Goal: Task Accomplishment & Management: Use online tool/utility

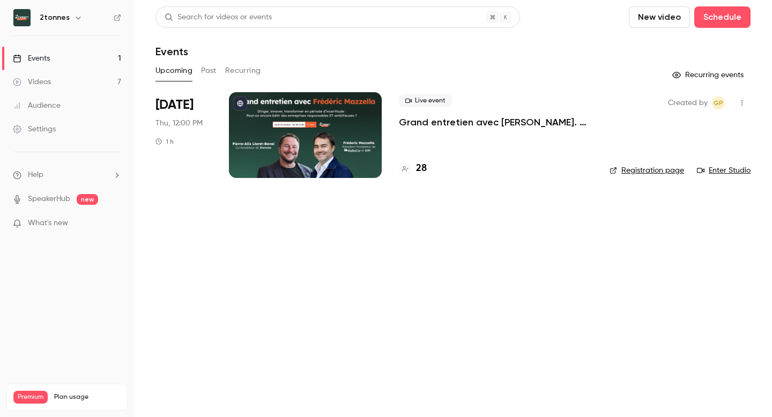
click at [442, 121] on p "Grand entretien avec [PERSON_NAME]. Diriger, innover, transformer en période d’…" at bounding box center [495, 122] width 193 height 13
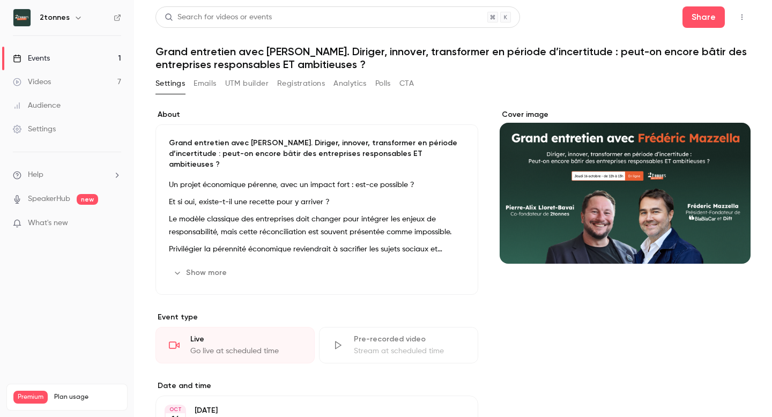
click at [348, 57] on h1 "Grand entretien avec [PERSON_NAME]. Diriger, innover, transformer en période d’…" at bounding box center [452, 58] width 595 height 26
drag, startPoint x: 356, startPoint y: 51, endPoint x: 374, endPoint y: 70, distance: 25.0
click at [374, 70] on h1 "Grand entretien avec [PERSON_NAME]. Diriger, innover, transformer en période d’…" at bounding box center [452, 58] width 595 height 26
copy h1 "Diriger, innover, transformer en période d’incertitude : peut-on encore bâtir d…"
click at [257, 84] on button "UTM builder" at bounding box center [246, 83] width 43 height 17
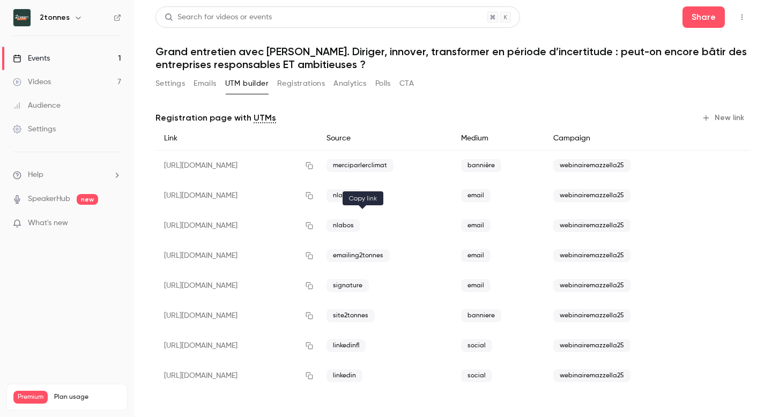
click at [312, 227] on icon "button" at bounding box center [308, 225] width 7 height 7
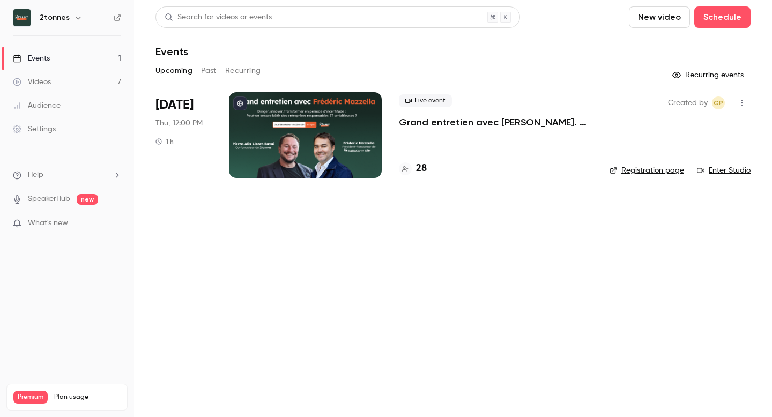
click at [449, 121] on p "Grand entretien avec [PERSON_NAME]. Diriger, innover, transformer en période d’…" at bounding box center [495, 122] width 193 height 13
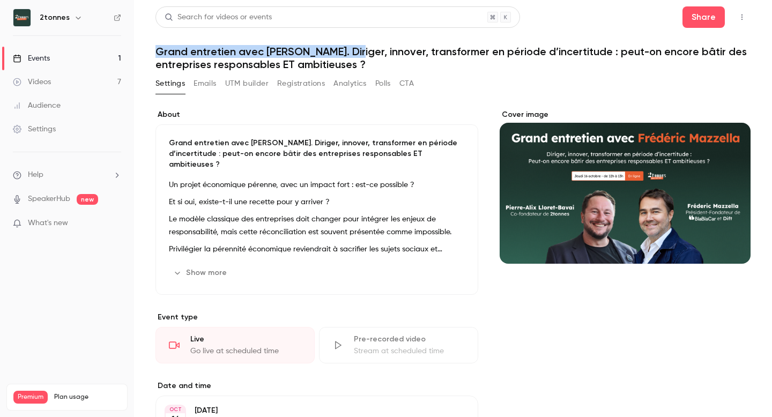
drag, startPoint x: 351, startPoint y: 53, endPoint x: 155, endPoint y: 53, distance: 196.1
click at [155, 53] on h1 "Grand entretien avec [PERSON_NAME]. Diriger, innover, transformer en période d’…" at bounding box center [452, 58] width 595 height 26
copy h1 "Grand entretien avec Frédéric Mazzella."
click at [207, 264] on button "Show more" at bounding box center [201, 272] width 64 height 17
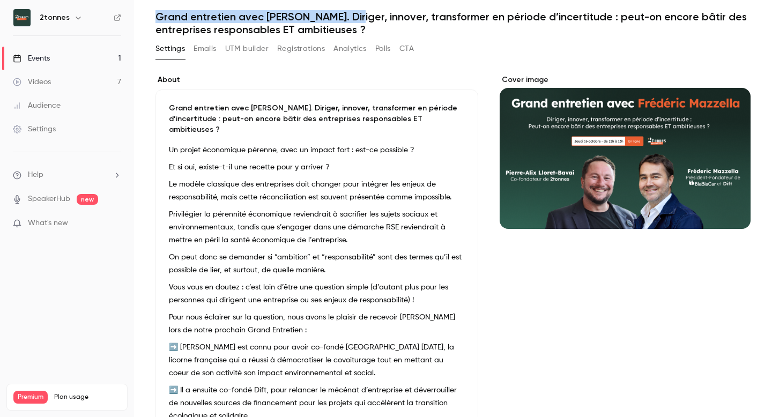
scroll to position [33, 0]
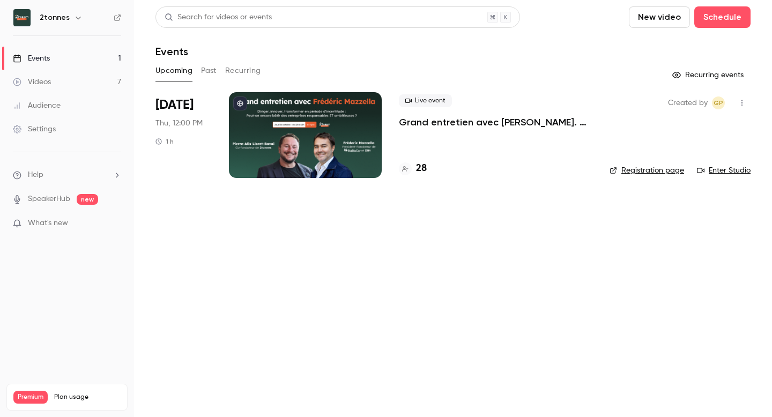
click at [465, 126] on p "Grand entretien avec [PERSON_NAME]. Diriger, innover, transformer en période d’…" at bounding box center [495, 122] width 193 height 13
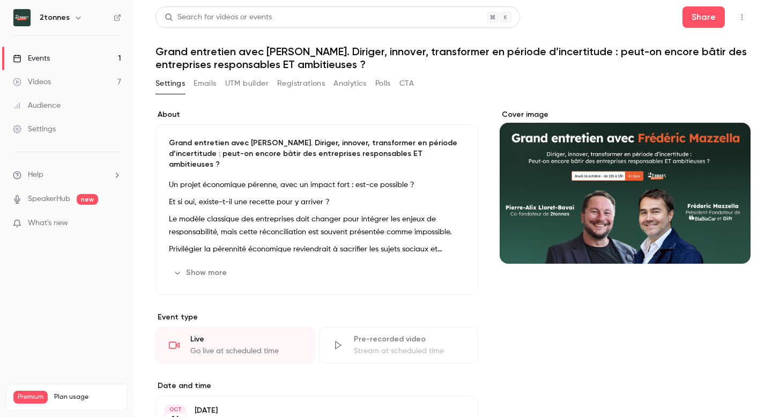
drag, startPoint x: 372, startPoint y: 66, endPoint x: 155, endPoint y: 54, distance: 217.9
click at [155, 54] on h1 "Grand entretien avec [PERSON_NAME]. Diriger, innover, transformer en période d’…" at bounding box center [452, 58] width 595 height 26
copy h1 "Grand entretien avec [PERSON_NAME]. Diriger, innover, transformer en période d’…"
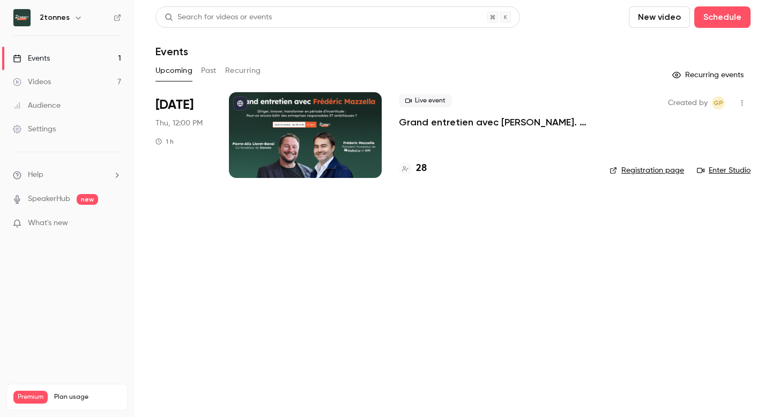
click at [64, 84] on link "Videos 7" at bounding box center [67, 82] width 134 height 24
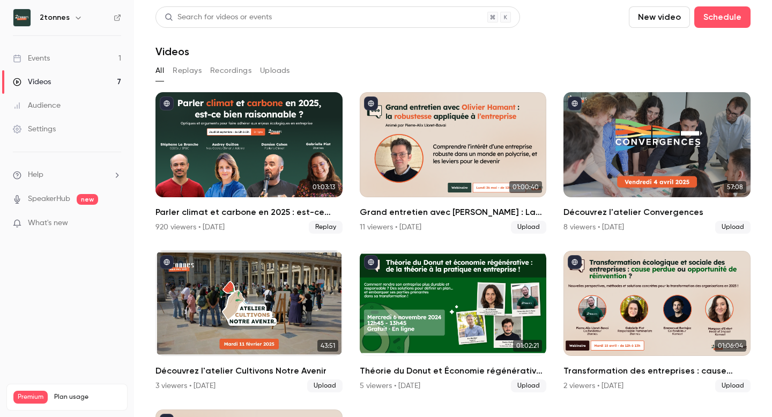
click at [195, 68] on button "Replays" at bounding box center [187, 70] width 29 height 17
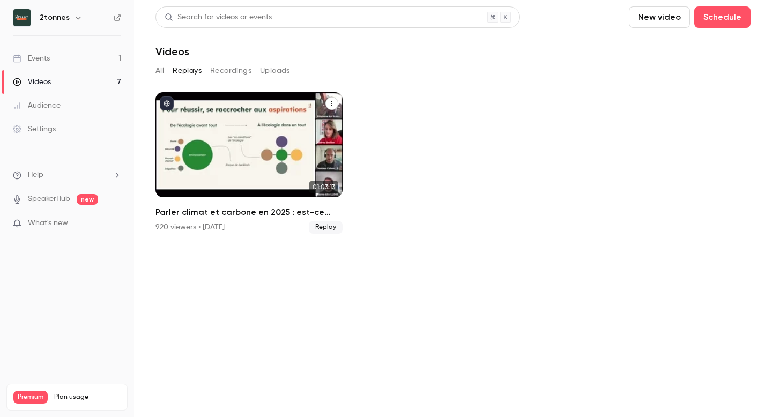
click at [253, 150] on div "Parler climat et carbone en 2025 : est-ce bien raisonnable ?" at bounding box center [248, 144] width 187 height 105
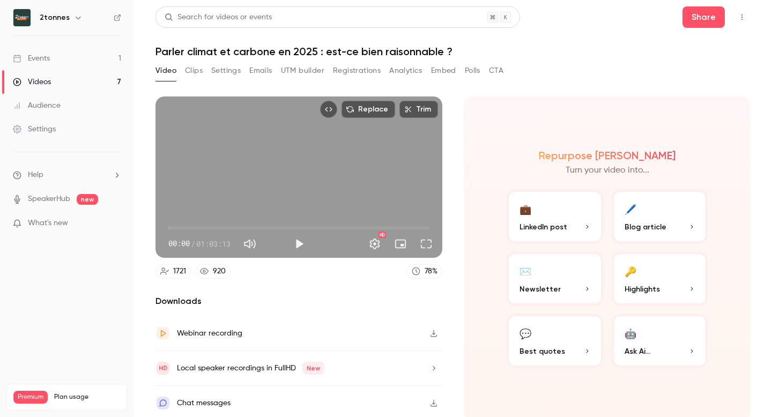
click at [364, 76] on button "Registrations" at bounding box center [357, 70] width 48 height 17
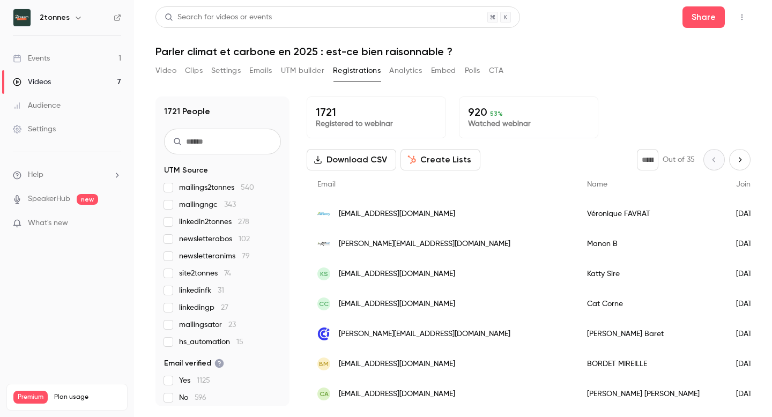
scroll to position [19, 0]
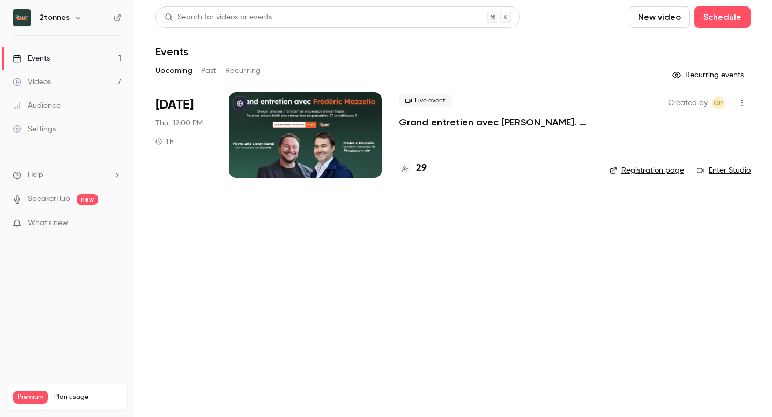
click at [274, 130] on div at bounding box center [305, 135] width 153 height 86
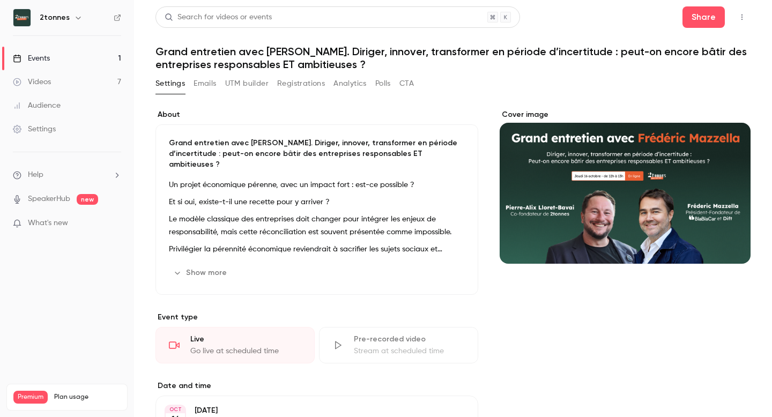
click at [296, 87] on button "Registrations" at bounding box center [301, 83] width 48 height 17
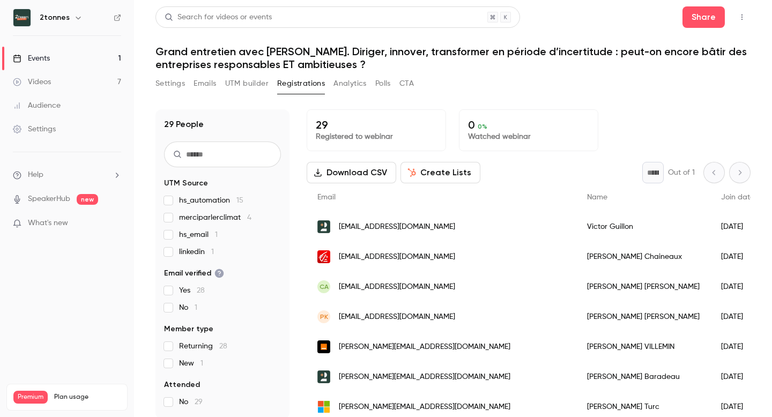
click at [252, 85] on button "UTM builder" at bounding box center [246, 83] width 43 height 17
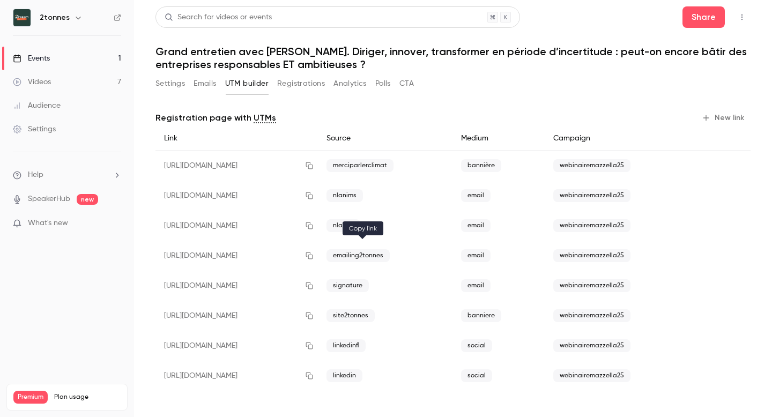
click at [314, 257] on icon "button" at bounding box center [309, 256] width 9 height 8
